Goal: Task Accomplishment & Management: Manage account settings

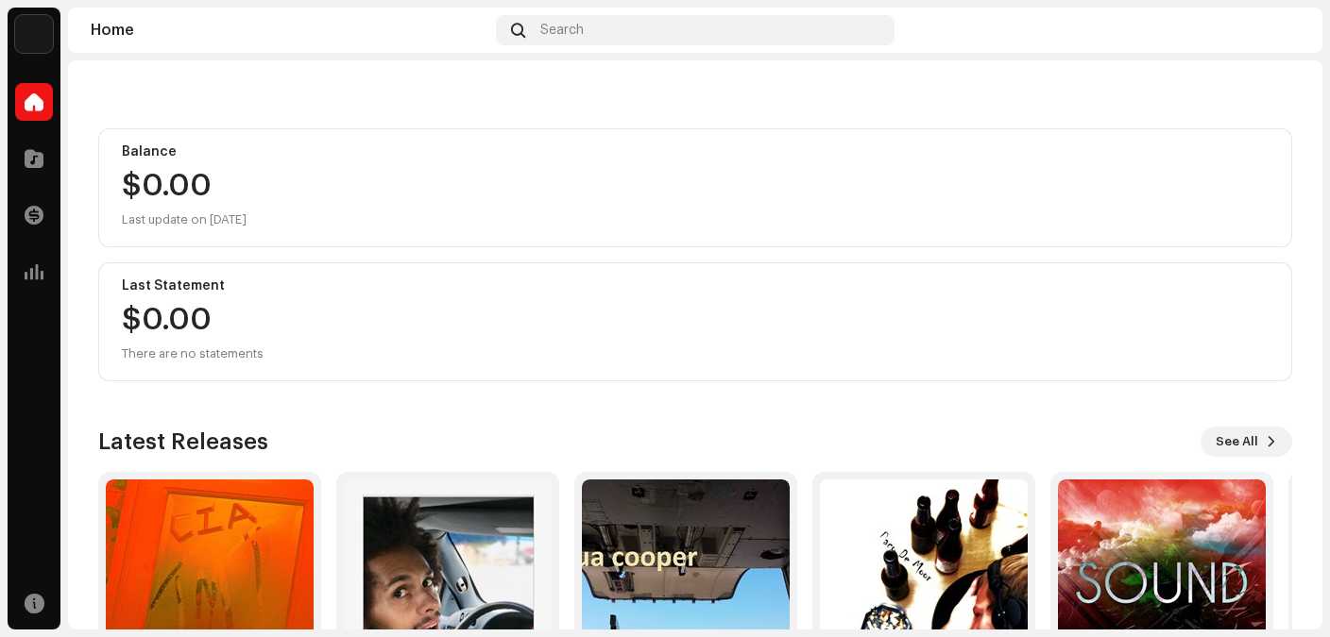
scroll to position [152, 0]
click at [1243, 430] on span "See All" at bounding box center [1236, 441] width 42 height 38
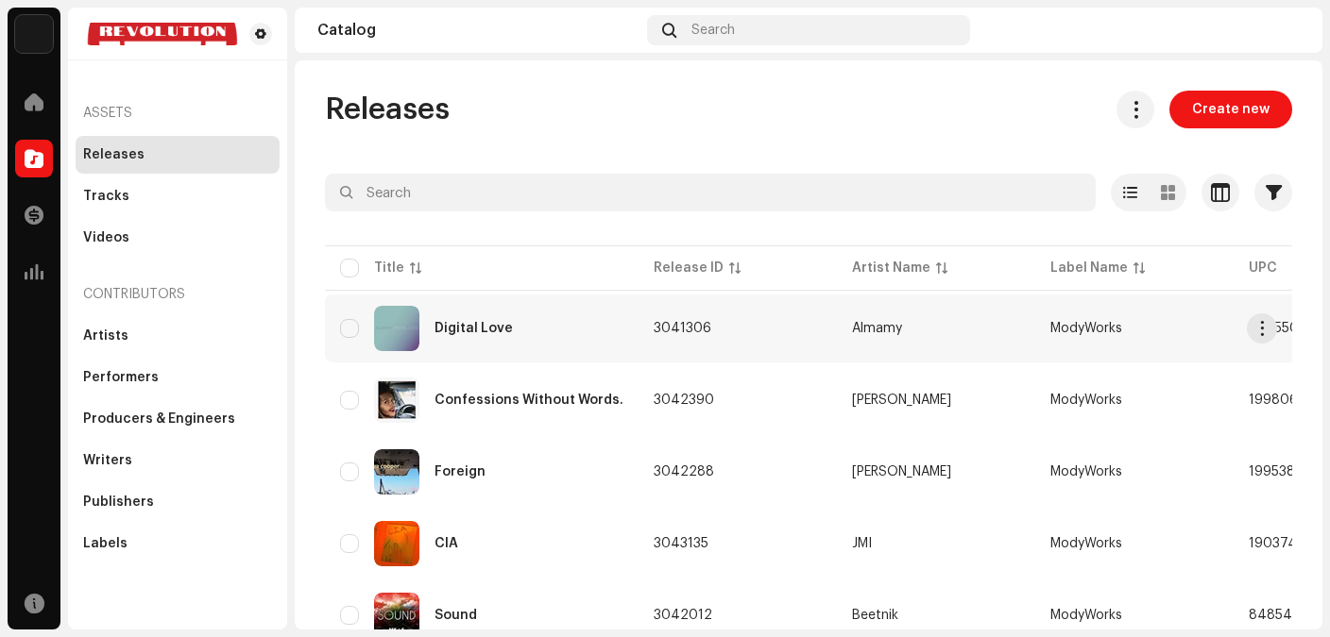
click at [513, 325] on div "Digital Love" at bounding box center [481, 328] width 283 height 45
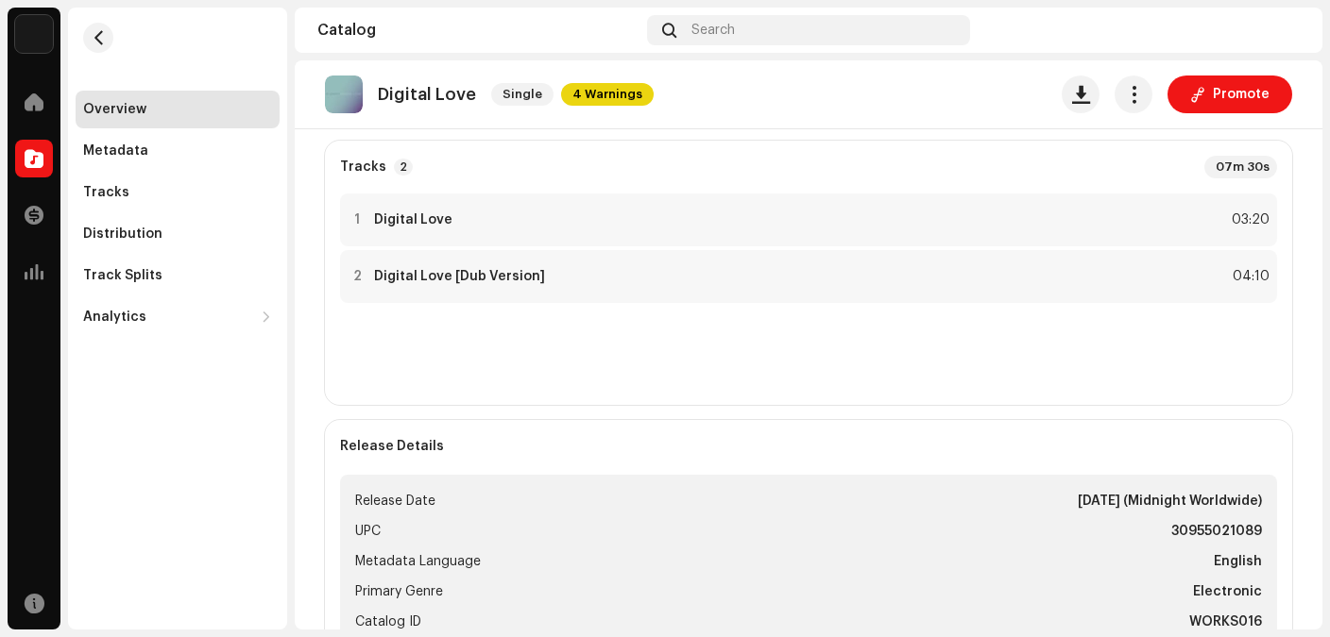
scroll to position [493, 0]
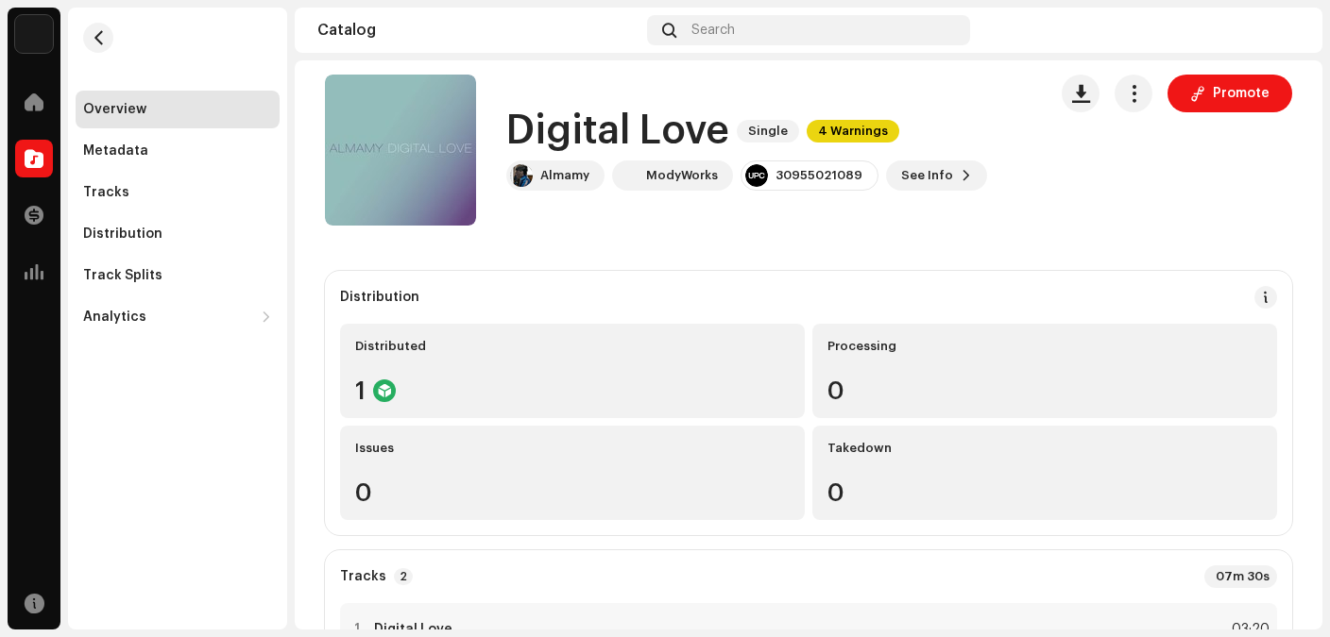
scroll to position [0, 0]
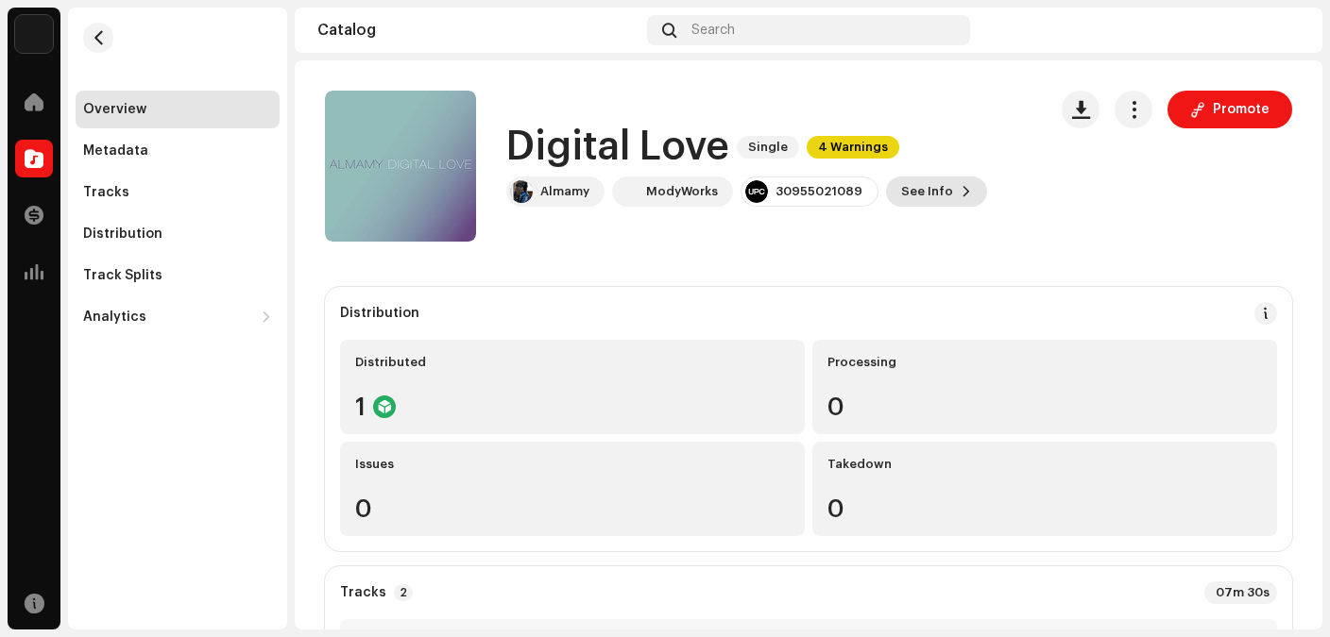
click at [924, 192] on span "See Info" at bounding box center [927, 192] width 52 height 38
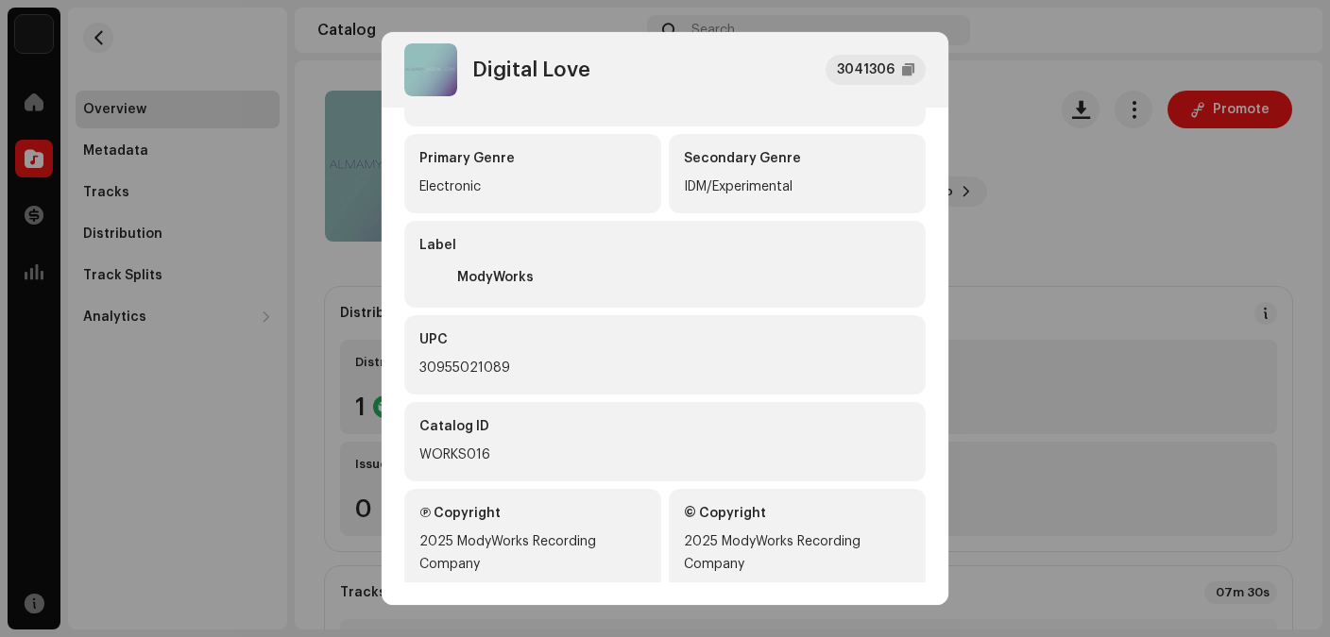
scroll to position [691, 0]
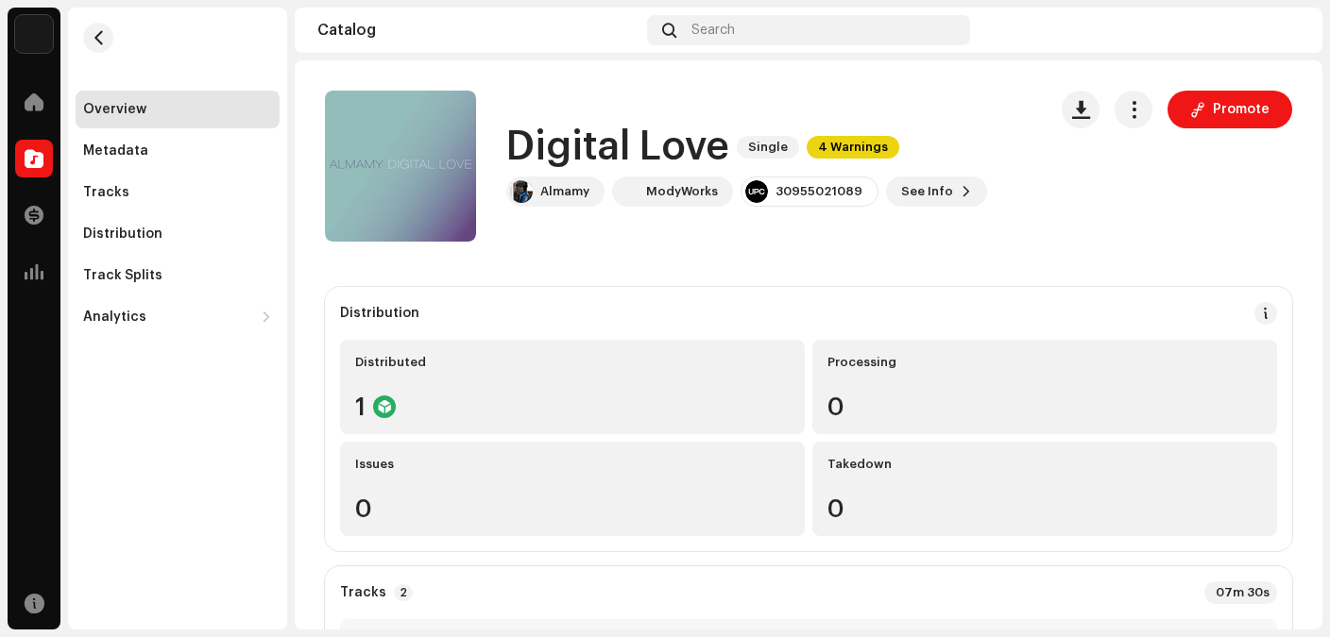
click at [1069, 358] on div "Digital Love 3041306 Metadata Distribution Metadata Language English Release Ti…" at bounding box center [665, 318] width 1330 height 637
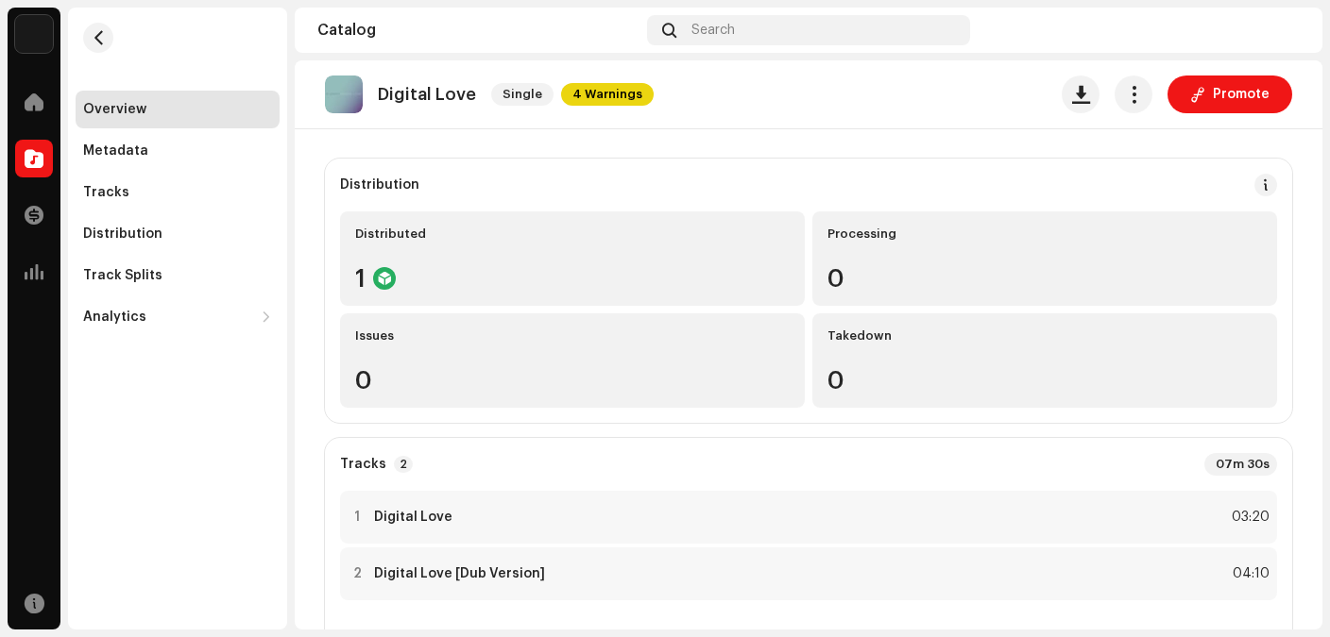
scroll to position [0, 0]
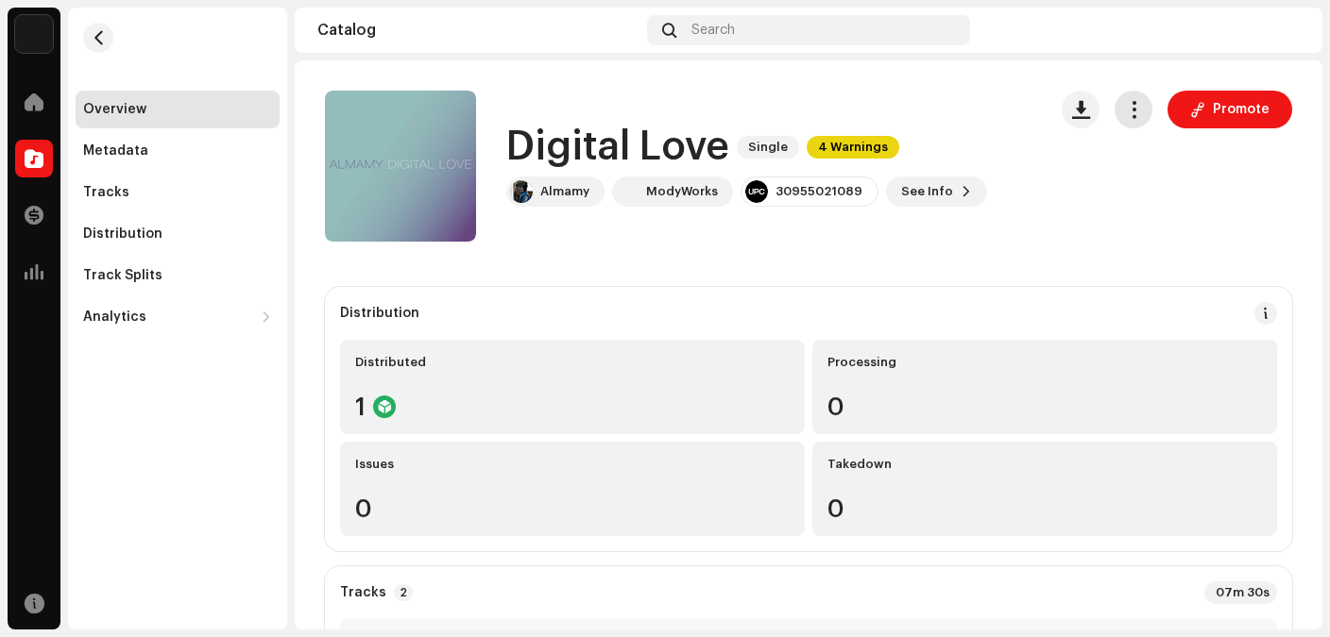
click at [1136, 103] on span "button" at bounding box center [1134, 109] width 18 height 15
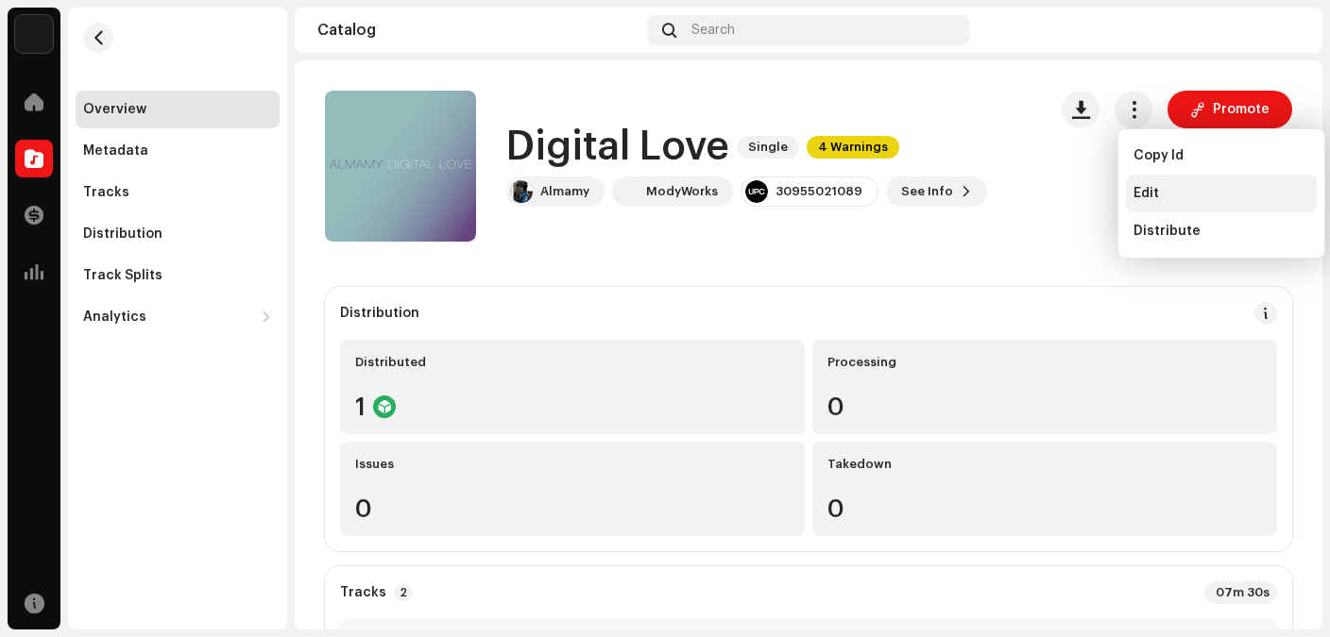
click at [1149, 190] on span "Edit" at bounding box center [1145, 193] width 25 height 15
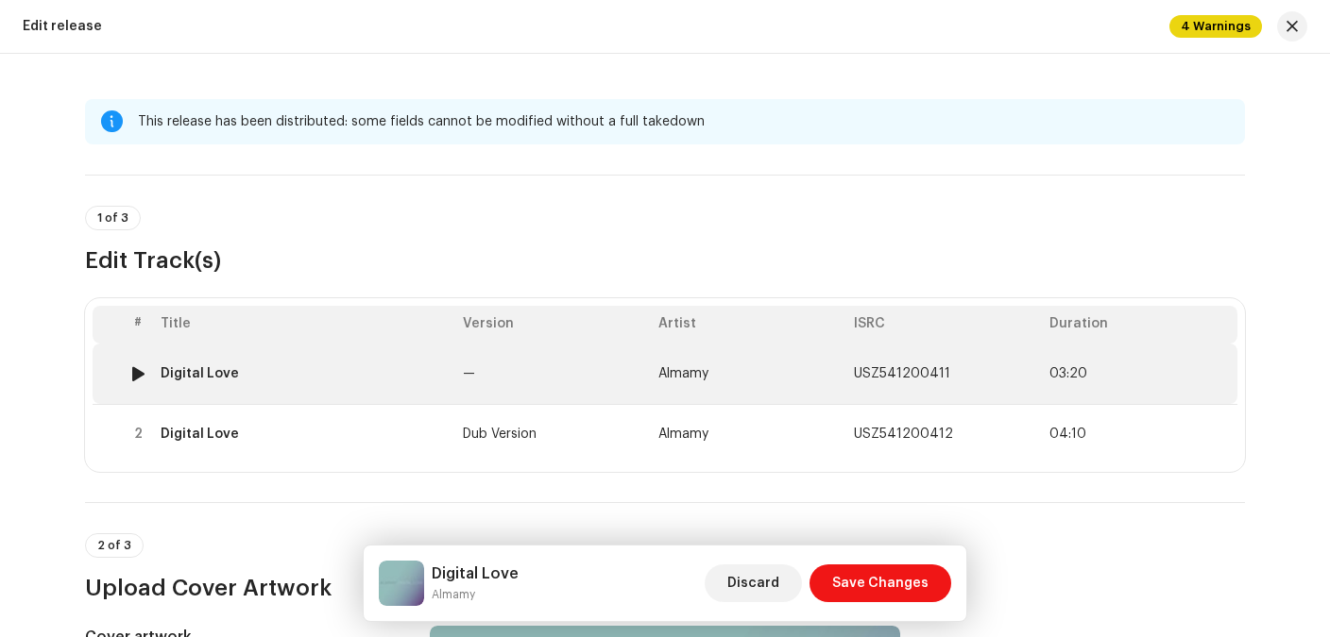
click at [266, 369] on div "Digital Love" at bounding box center [304, 373] width 287 height 15
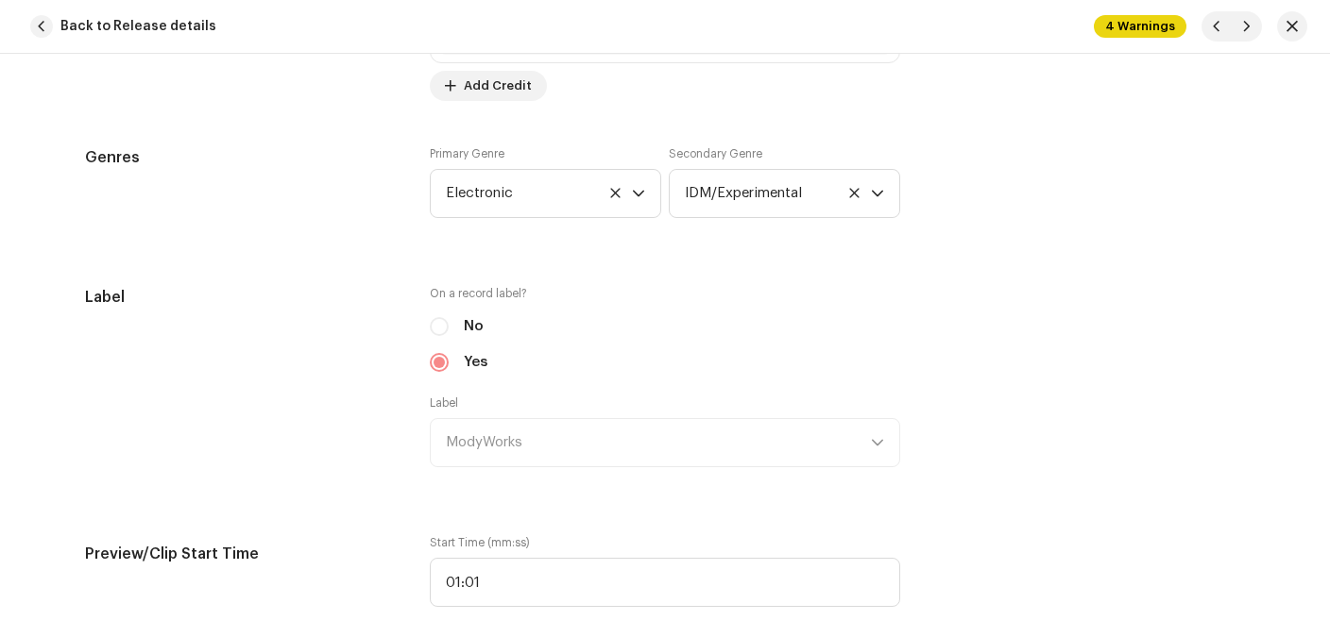
scroll to position [2102, 0]
click at [1291, 34] on button "button" at bounding box center [1292, 26] width 30 height 30
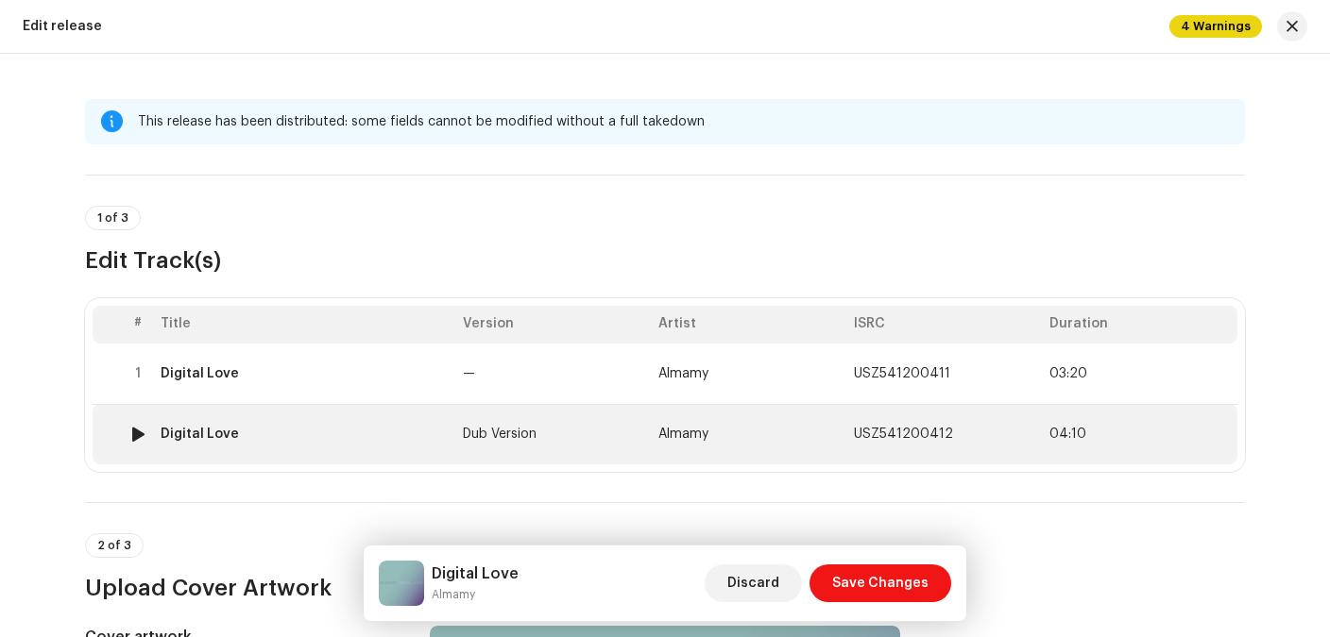
click at [255, 433] on div "Digital Love" at bounding box center [304, 434] width 287 height 15
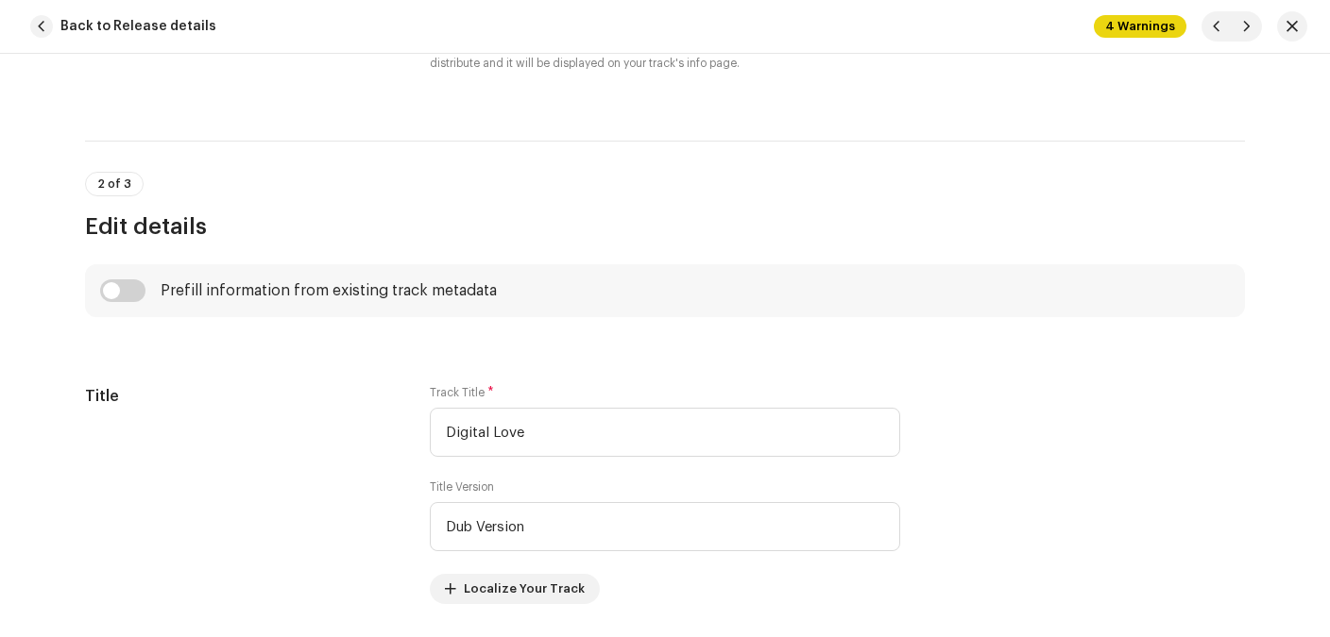
scroll to position [295, 0]
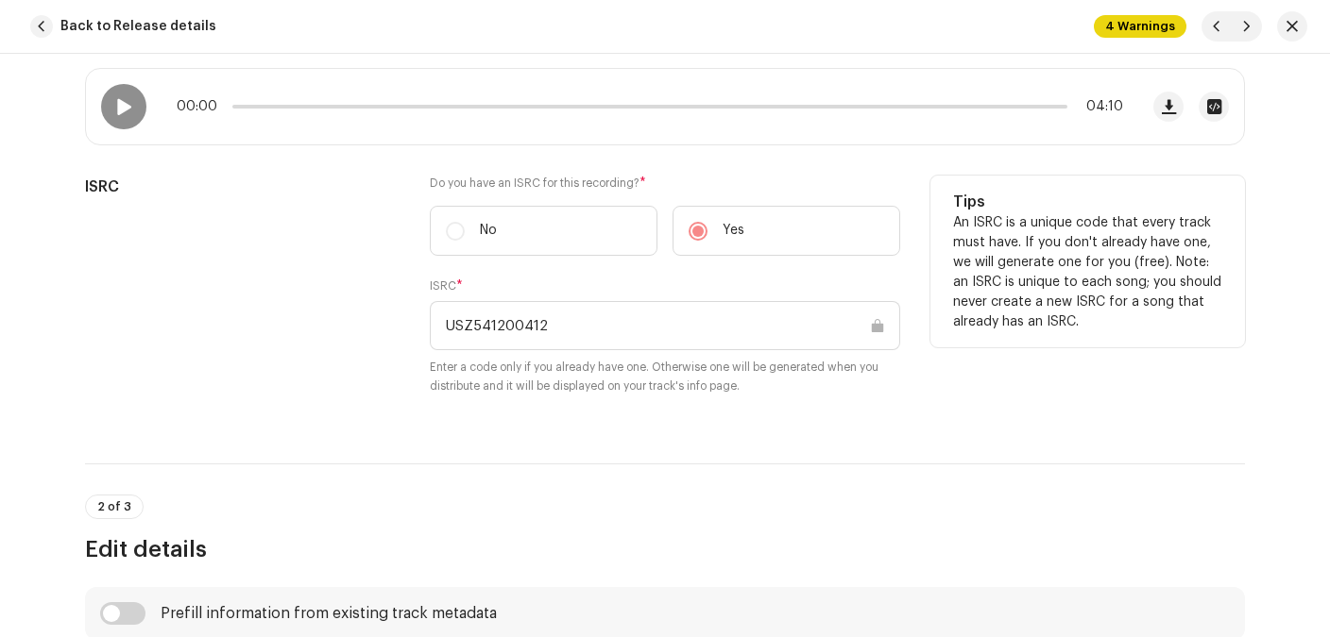
click at [1291, 29] on span "button" at bounding box center [1291, 26] width 11 height 15
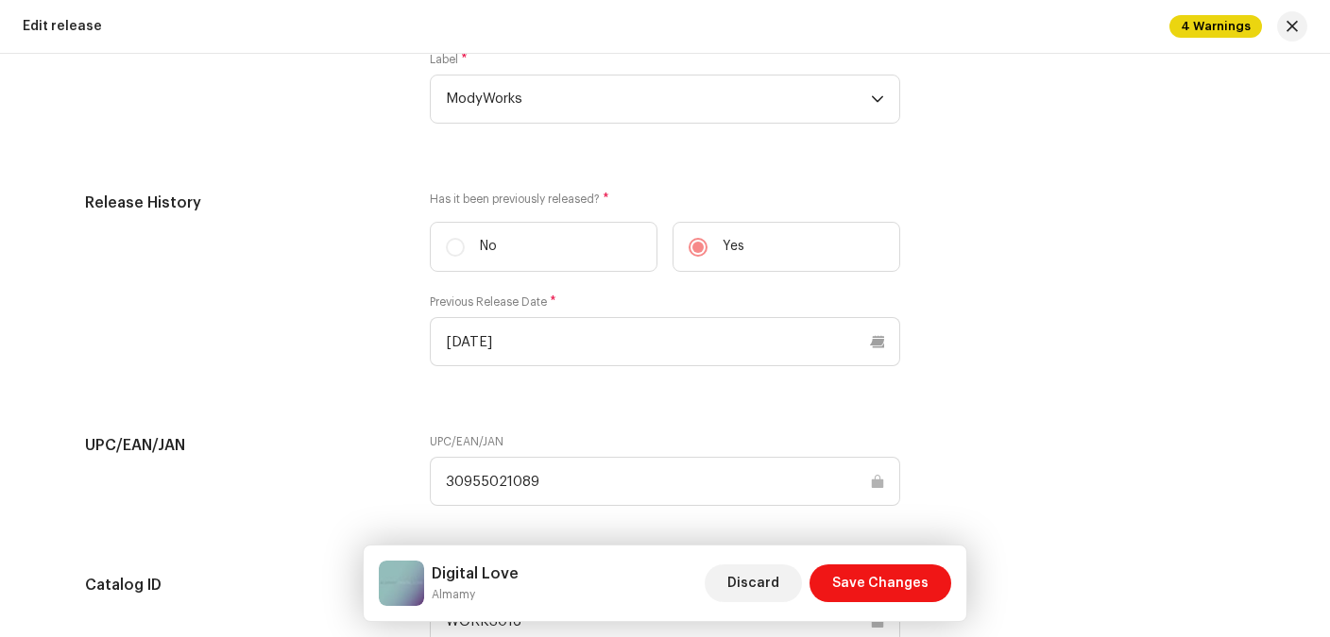
scroll to position [2961, 0]
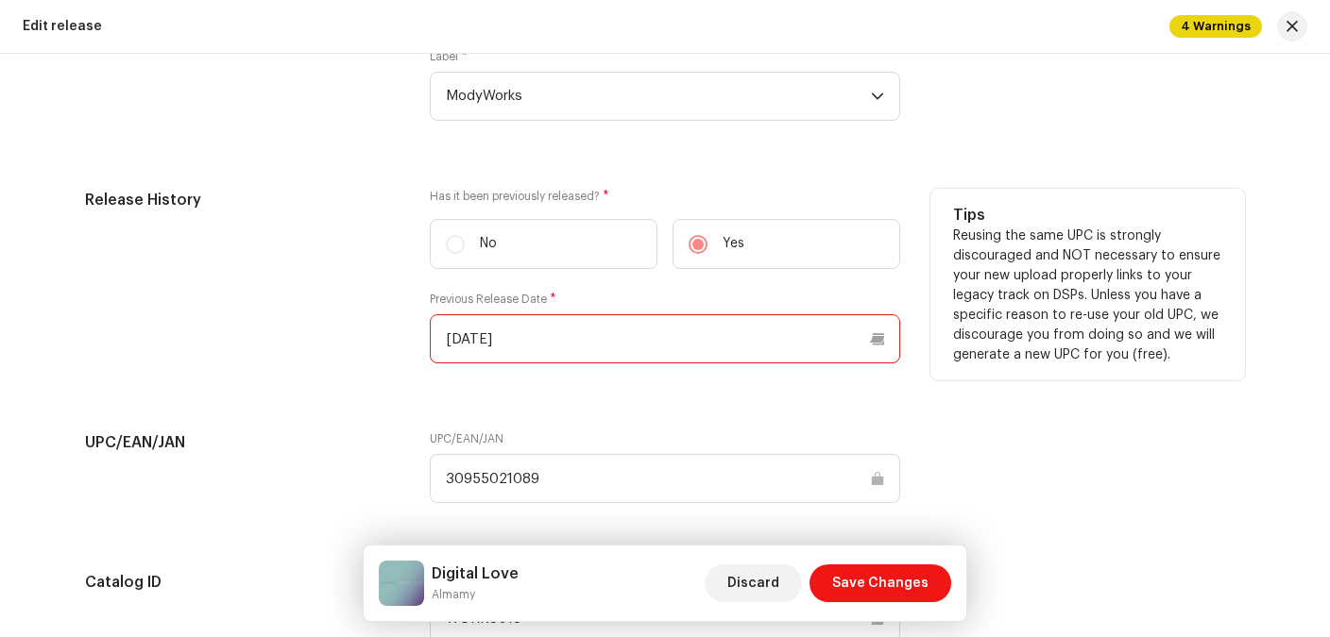
click at [577, 345] on input "[DATE]" at bounding box center [665, 338] width 470 height 49
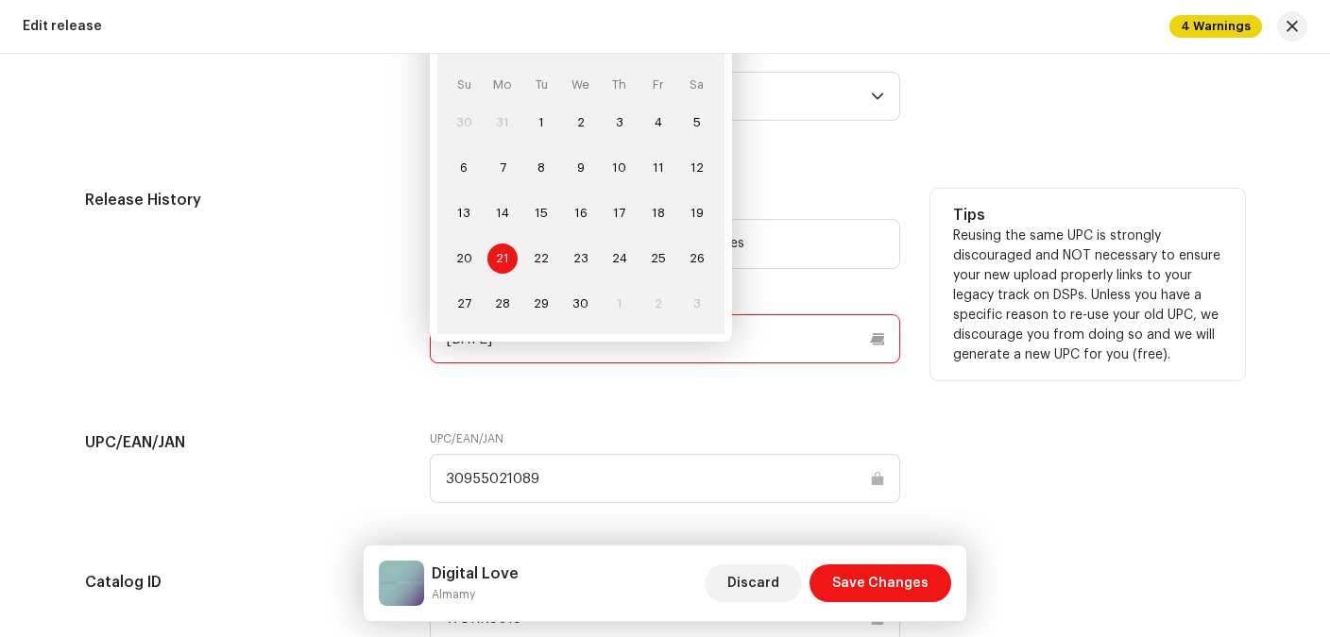
scroll to position [2956, 0]
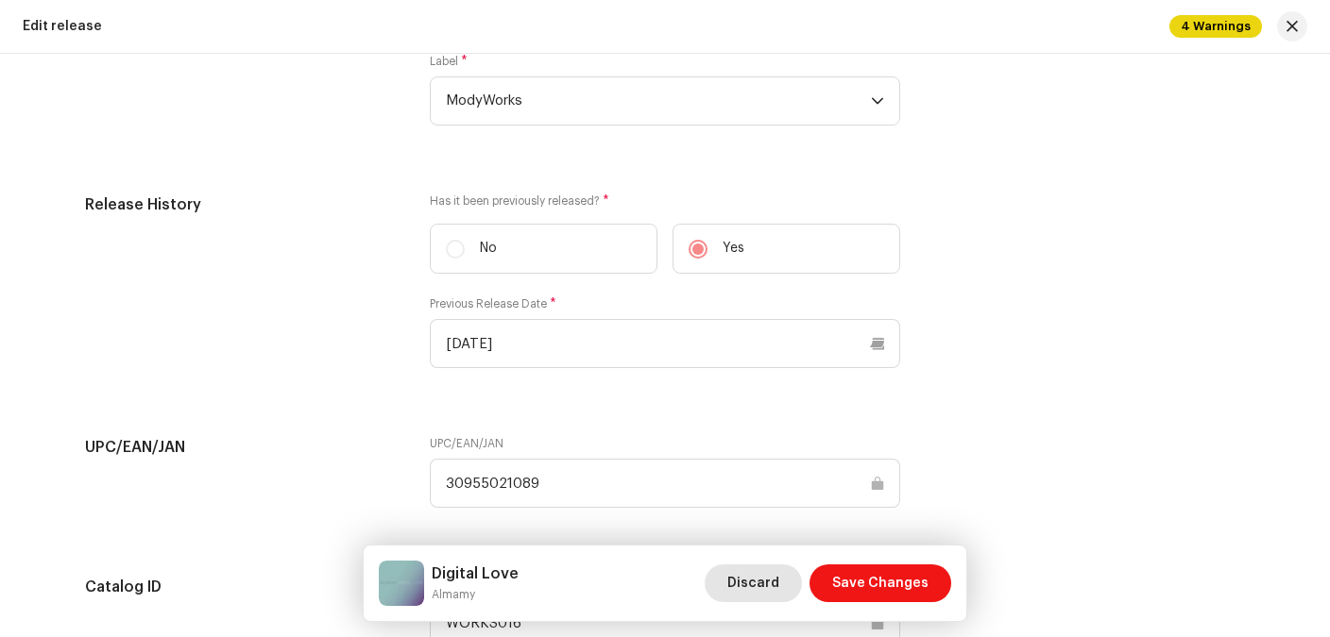
click at [770, 587] on span "Discard" at bounding box center [753, 584] width 52 height 38
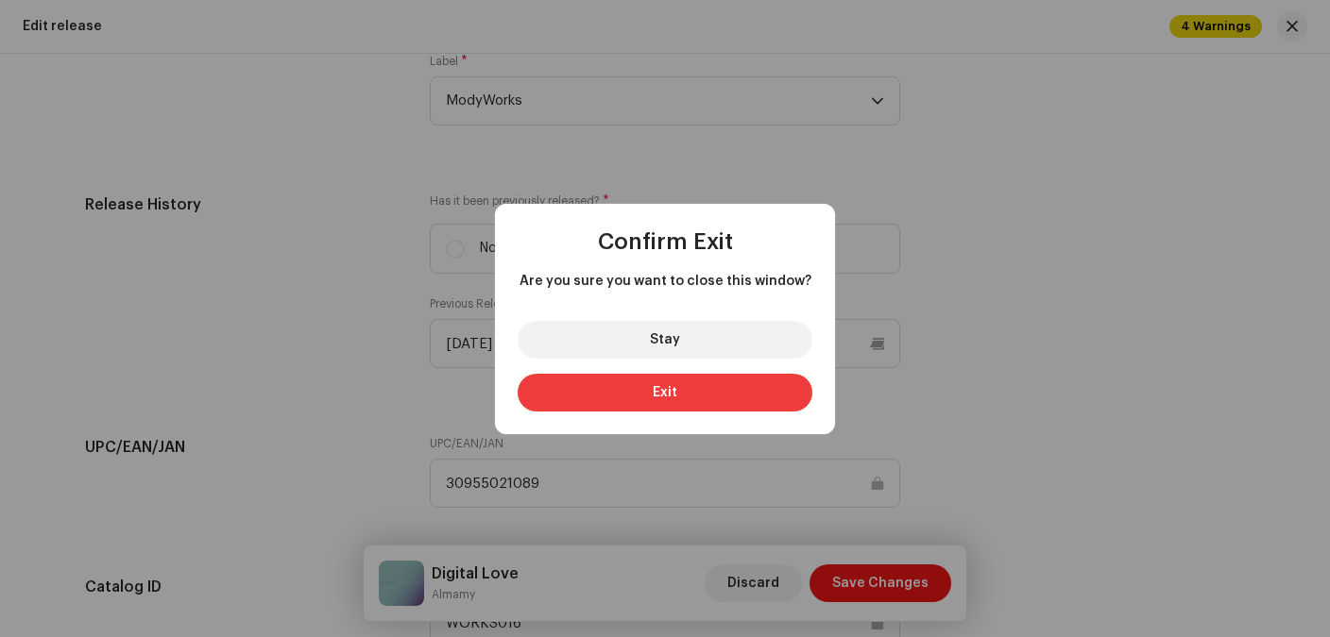
click at [658, 401] on button "Exit" at bounding box center [665, 393] width 295 height 38
